Goal: Navigation & Orientation: Find specific page/section

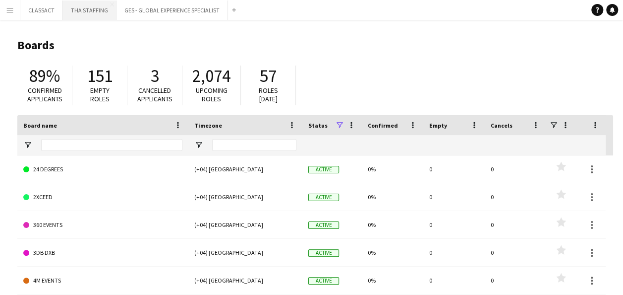
click at [78, 6] on button "THA STAFFING Close" at bounding box center [90, 9] width 54 height 19
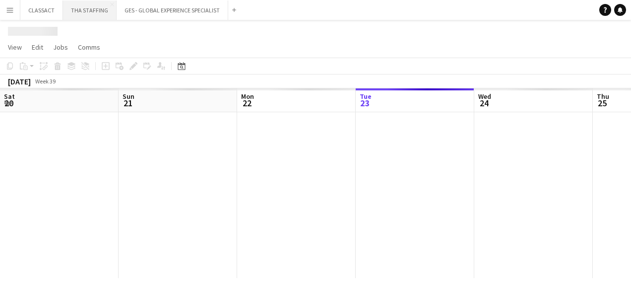
scroll to position [0, 237]
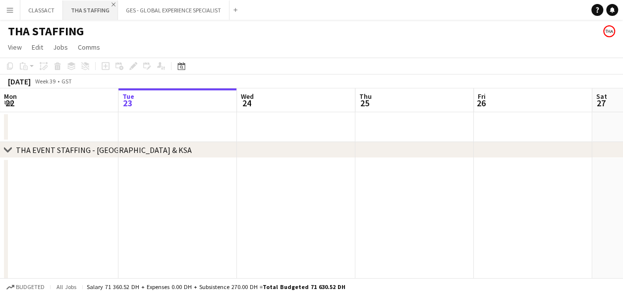
click at [112, 4] on app-icon "Close" at bounding box center [114, 4] width 4 height 4
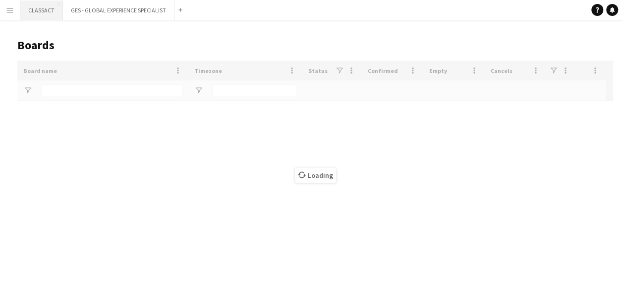
click at [53, 4] on button "CLASSACT Close" at bounding box center [41, 9] width 43 height 19
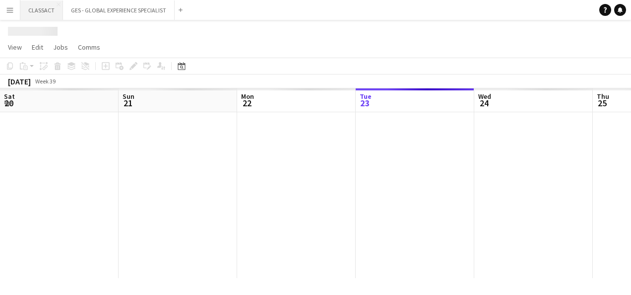
scroll to position [0, 237]
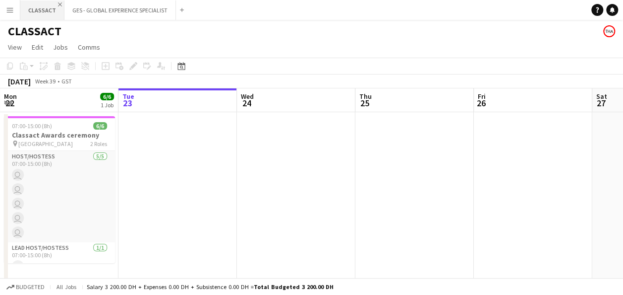
click at [58, 4] on app-icon "Close" at bounding box center [60, 4] width 4 height 4
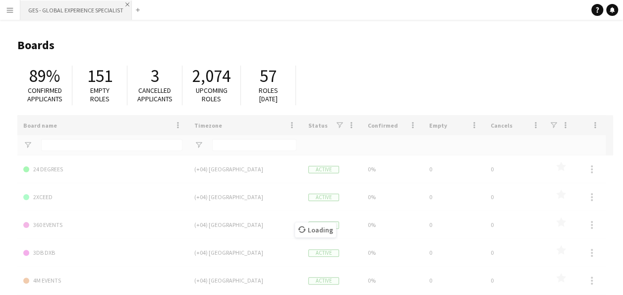
click at [127, 3] on app-icon "Close" at bounding box center [127, 4] width 4 height 4
click at [11, 8] on app-icon "Menu" at bounding box center [10, 10] width 8 height 8
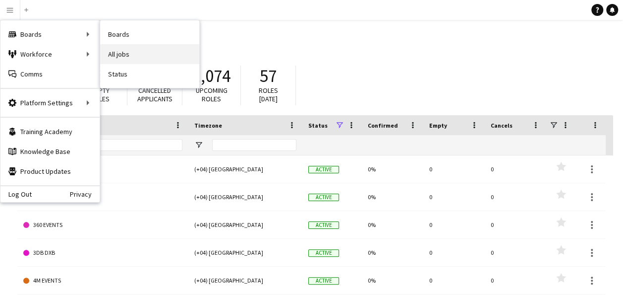
click at [124, 50] on link "All jobs" at bounding box center [149, 54] width 99 height 20
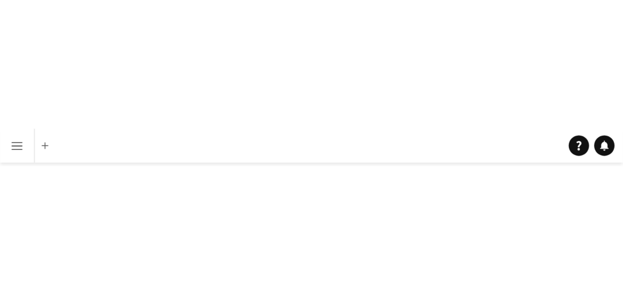
scroll to position [0, 237]
